Goal: Task Accomplishment & Management: Manage account settings

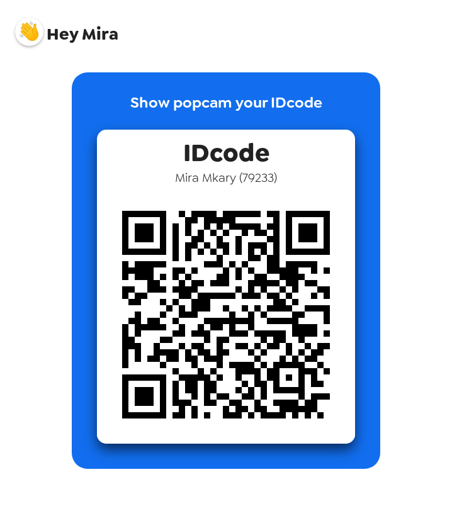
click at [33, 37] on img at bounding box center [29, 32] width 28 height 28
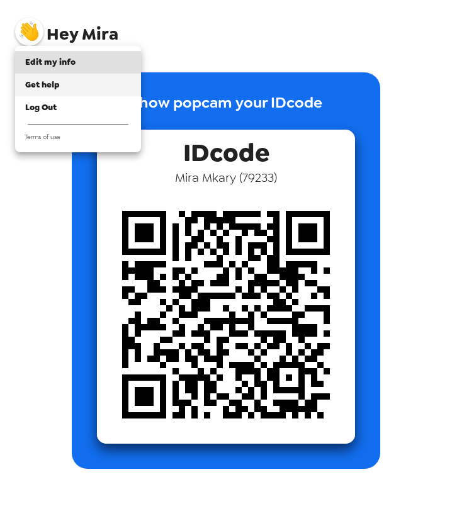
click at [43, 83] on span "Get help" at bounding box center [42, 84] width 35 height 11
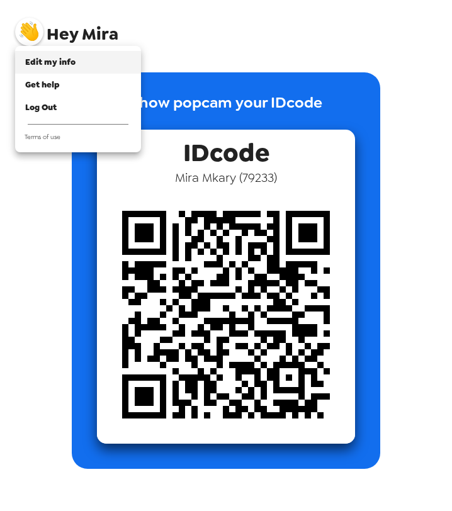
click at [52, 59] on span "Edit my info" at bounding box center [50, 62] width 50 height 11
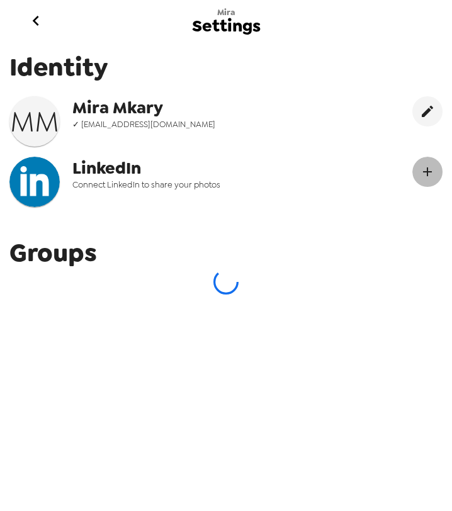
click at [431, 173] on icon "Connect LinekdIn" at bounding box center [427, 171] width 15 height 15
click at [418, 118] on button "edit" at bounding box center [427, 111] width 30 height 30
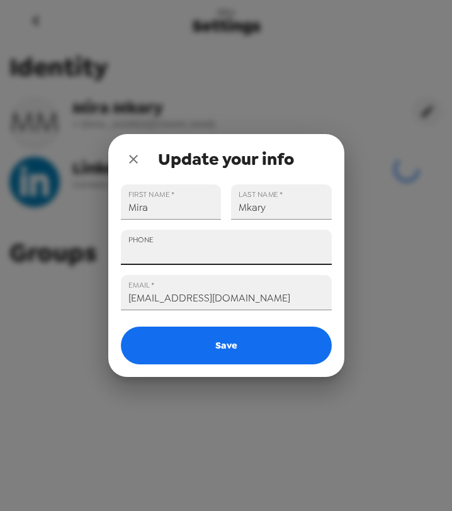
click at [197, 260] on input "PHONE" at bounding box center [226, 247] width 211 height 35
type input "[PHONE_NUMBER]"
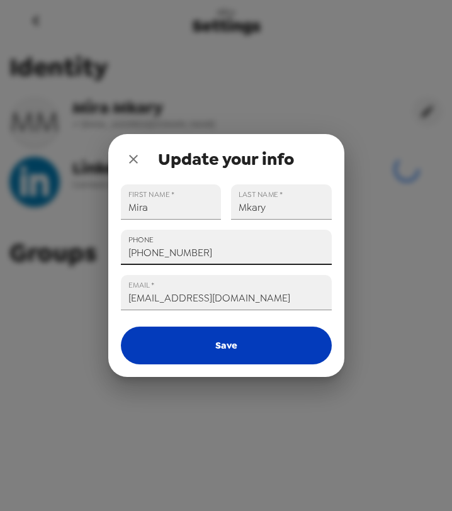
click at [205, 342] on button "Save" at bounding box center [226, 345] width 211 height 38
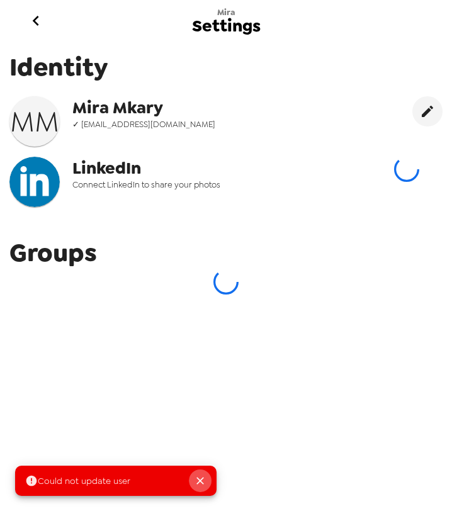
click at [196, 481] on icon "Close" at bounding box center [200, 480] width 13 height 13
